Goal: Information Seeking & Learning: Learn about a topic

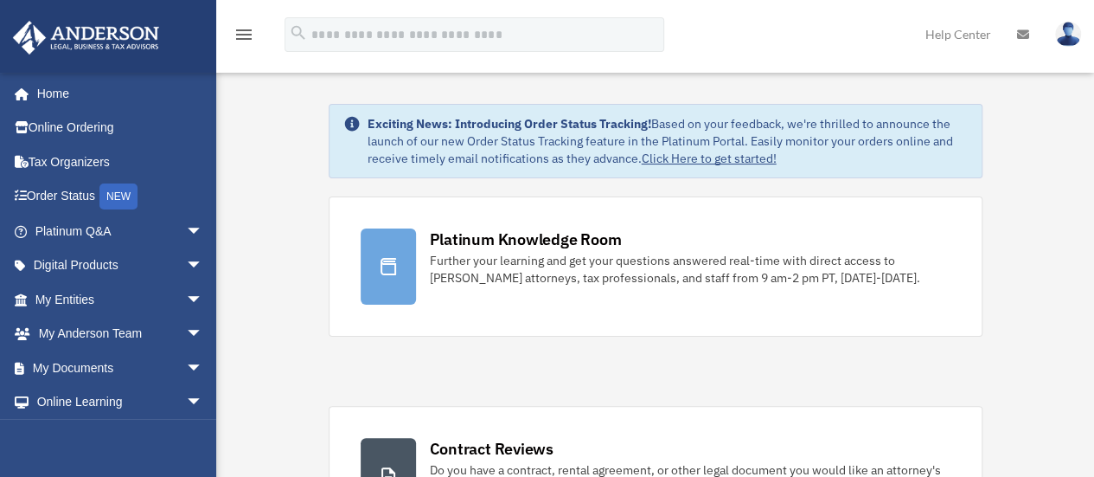
scroll to position [104, 0]
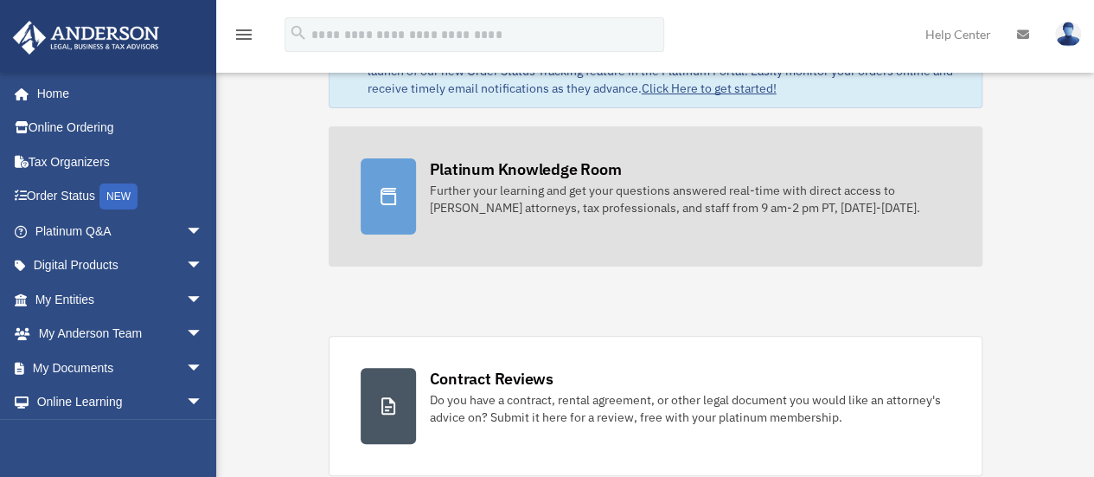
click at [396, 203] on icon at bounding box center [388, 196] width 21 height 21
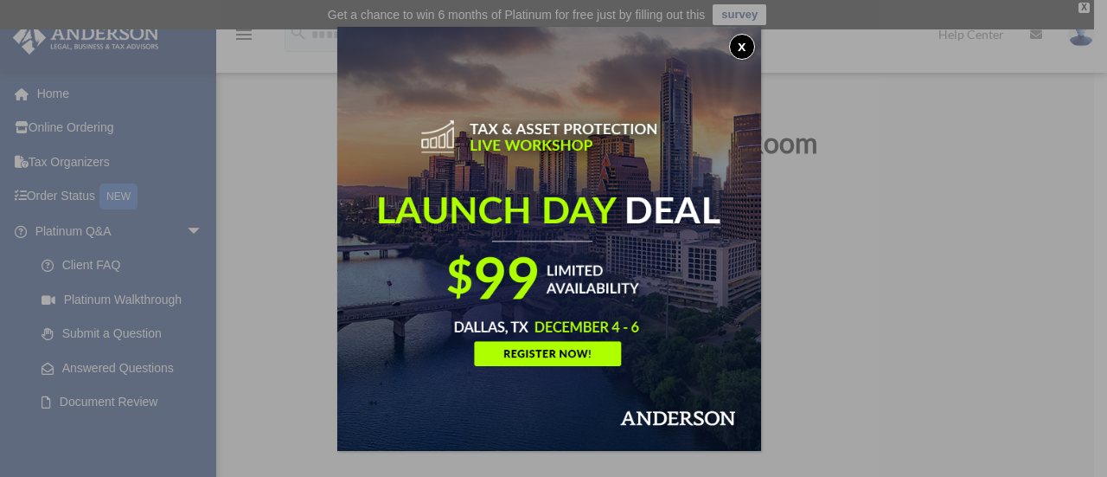
click at [749, 46] on button "x" at bounding box center [742, 47] width 26 height 26
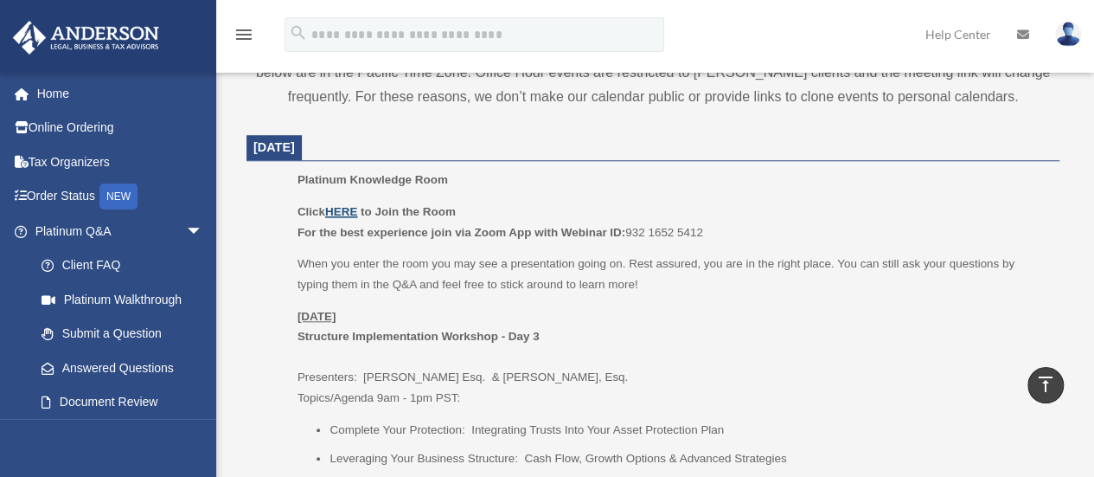
scroll to position [688, 0]
click at [347, 207] on u "HERE" at bounding box center [341, 212] width 32 height 13
